Goal: Task Accomplishment & Management: Complete application form

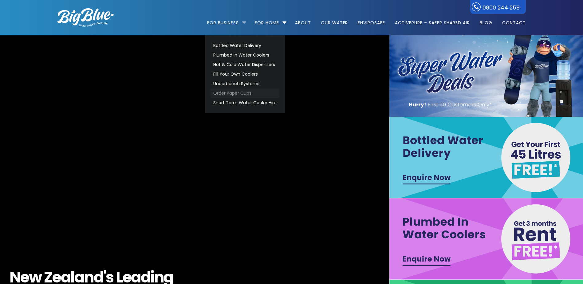
click at [243, 93] on link "Order Paper Cups" at bounding box center [244, 93] width 69 height 10
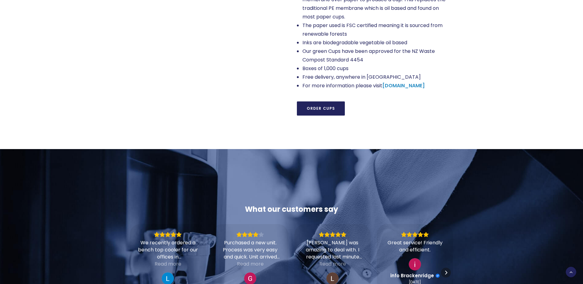
scroll to position [584, 0]
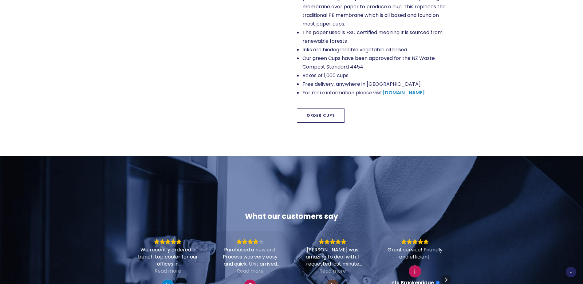
click at [320, 108] on link "Order Cups" at bounding box center [321, 115] width 48 height 14
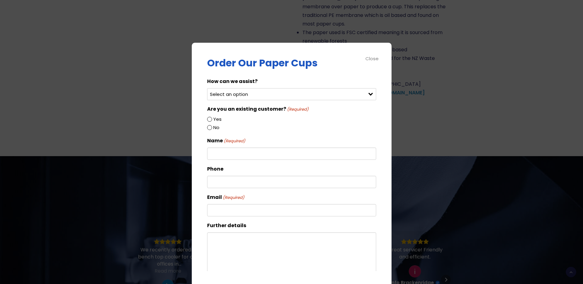
click at [361, 93] on select "Select an option Order green cups Order blue cups I need something else" at bounding box center [291, 94] width 169 height 12
select select "Order blue cups"
click at [207, 88] on select "Select an option Order green cups Order blue cups I need something else" at bounding box center [291, 94] width 169 height 12
click at [211, 118] on input "Yes" at bounding box center [209, 119] width 5 height 5
radio input "true"
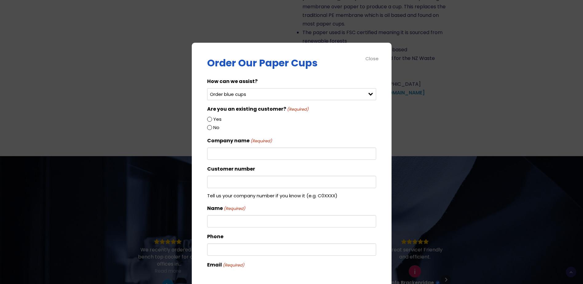
click at [231, 154] on input "Company name (Required)" at bounding box center [291, 153] width 169 height 12
click at [232, 221] on input "Name (Required)" at bounding box center [291, 221] width 169 height 12
click at [247, 153] on input "SPARK" at bounding box center [291, 153] width 169 height 12
type input "SPARK Store [GEOGRAPHIC_DATA]"
click at [226, 220] on input "Name (Required)" at bounding box center [291, 221] width 169 height 12
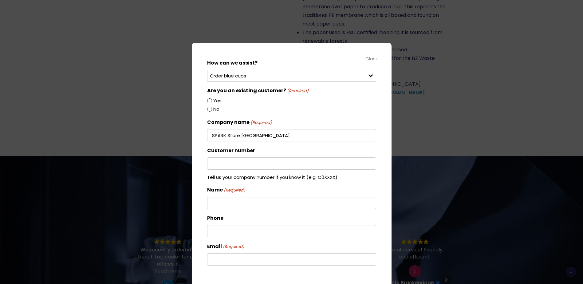
scroll to position [0, 0]
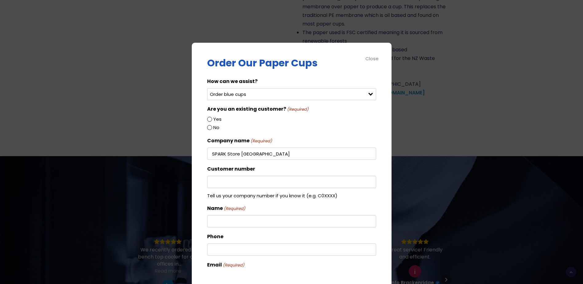
click at [216, 220] on input "Name (Required)" at bounding box center [291, 221] width 169 height 12
type input "[PERSON_NAME]"
click at [219, 249] on input "Phone" at bounding box center [291, 249] width 169 height 12
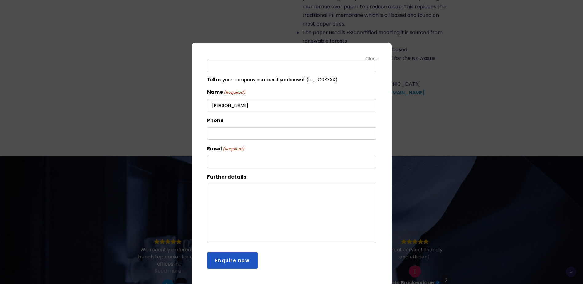
click at [223, 162] on input "Email (Required)" at bounding box center [291, 161] width 169 height 12
type input "[EMAIL_ADDRESS][PERSON_NAME][DOMAIN_NAME]"
click at [245, 192] on textarea "Further details" at bounding box center [291, 213] width 169 height 59
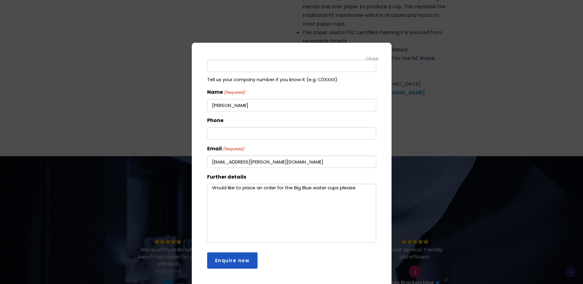
click at [292, 188] on textarea "Would like to place an order for the Big Blue water cups please" at bounding box center [291, 213] width 169 height 59
click at [236, 195] on textarea "Would like to place an order for the1 box of the Big Blue water cups please" at bounding box center [291, 213] width 169 height 59
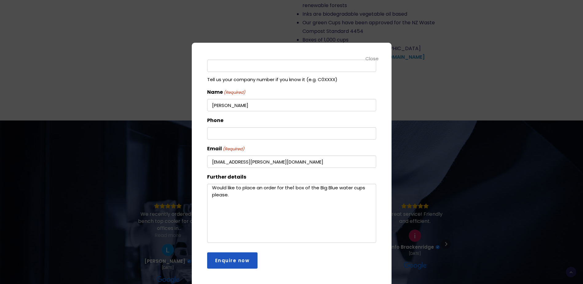
scroll to position [676, 0]
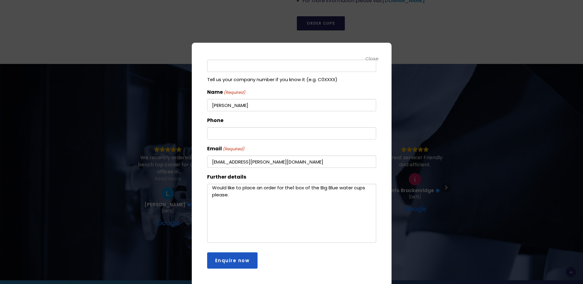
type textarea "Would like to place an order for the1 box of the Big Blue water cups please."
click at [233, 263] on input "Enquire now" at bounding box center [232, 260] width 51 height 16
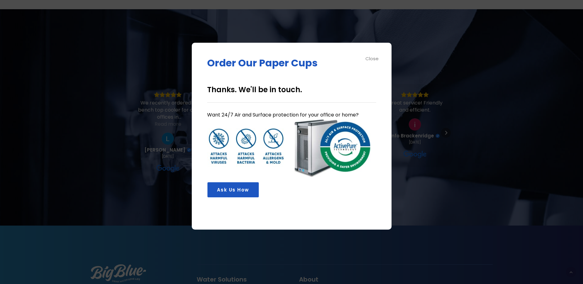
scroll to position [0, 0]
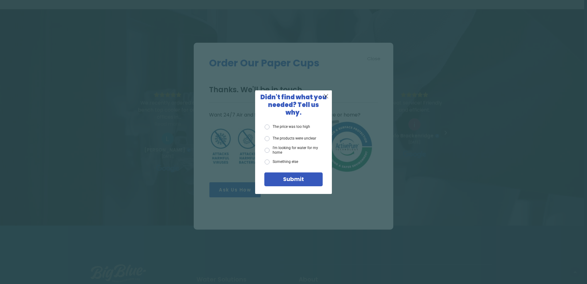
click at [326, 99] on span "X" at bounding box center [326, 96] width 6 height 8
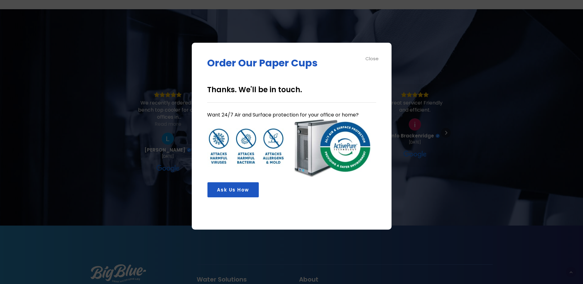
click at [370, 57] on div "Close" at bounding box center [372, 58] width 14 height 7
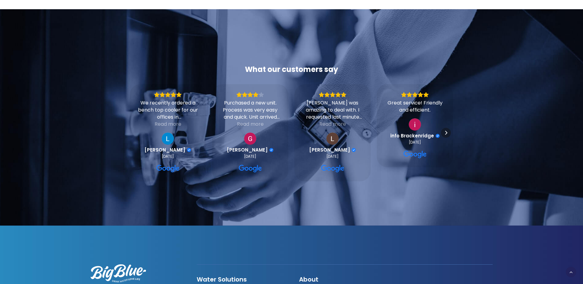
drag, startPoint x: 519, startPoint y: 256, endPoint x: 504, endPoint y: 257, distance: 15.7
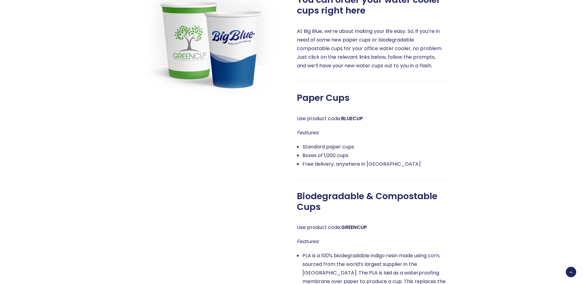
scroll to position [125, 0]
